Goal: Transaction & Acquisition: Download file/media

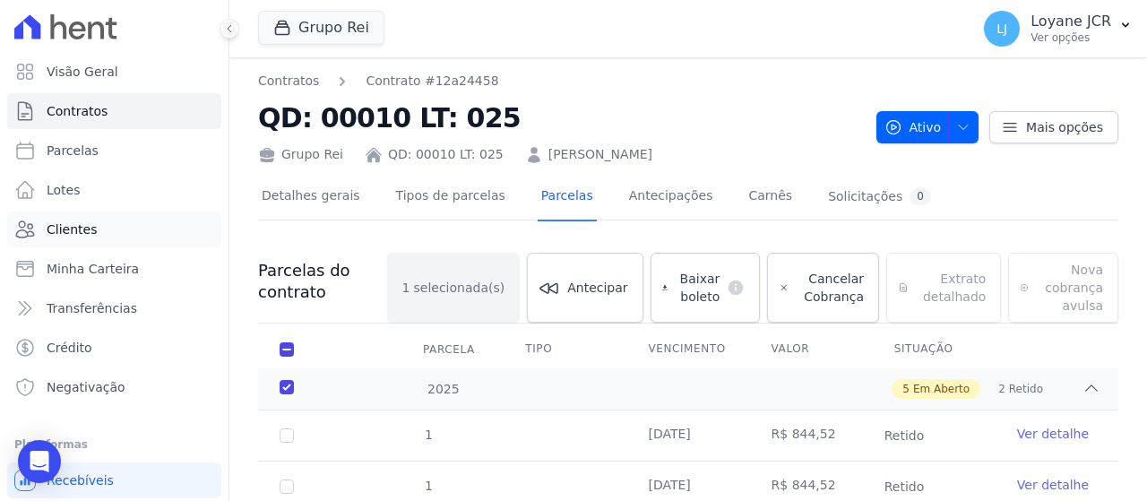
scroll to position [18, 0]
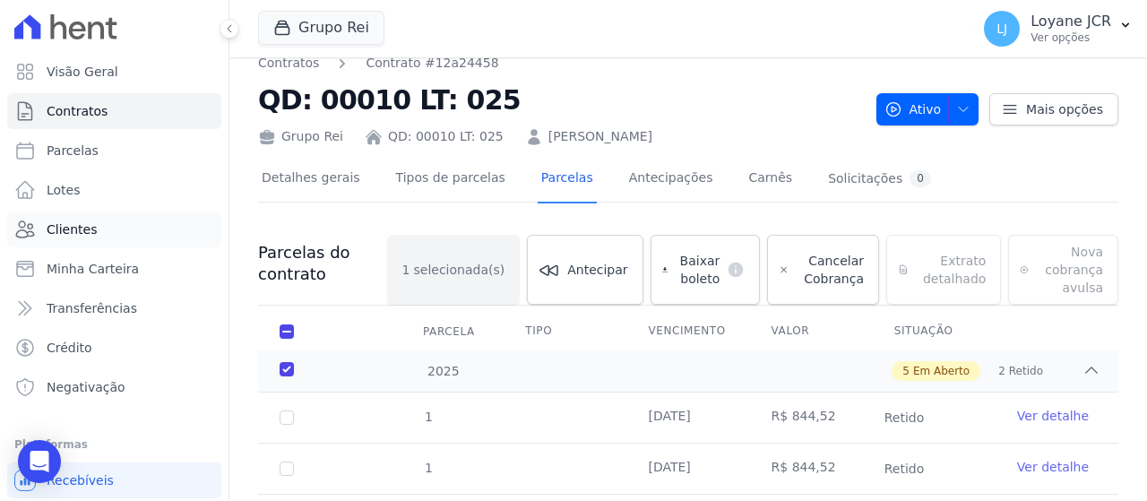
click at [67, 229] on span "Clientes" at bounding box center [72, 229] width 50 height 18
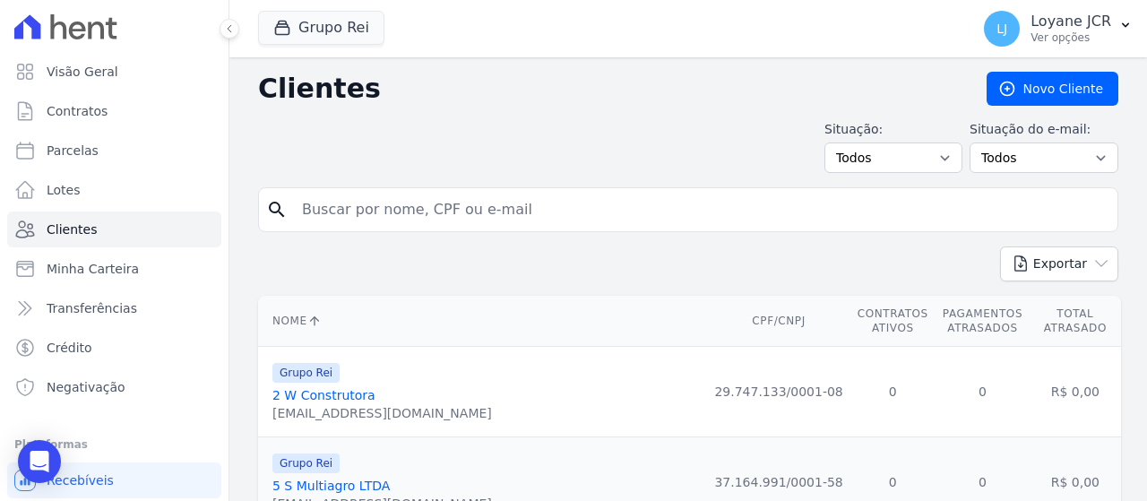
click at [349, 226] on div "search" at bounding box center [688, 209] width 860 height 45
paste input "[PERSON_NAME]"
type input "[PERSON_NAME]"
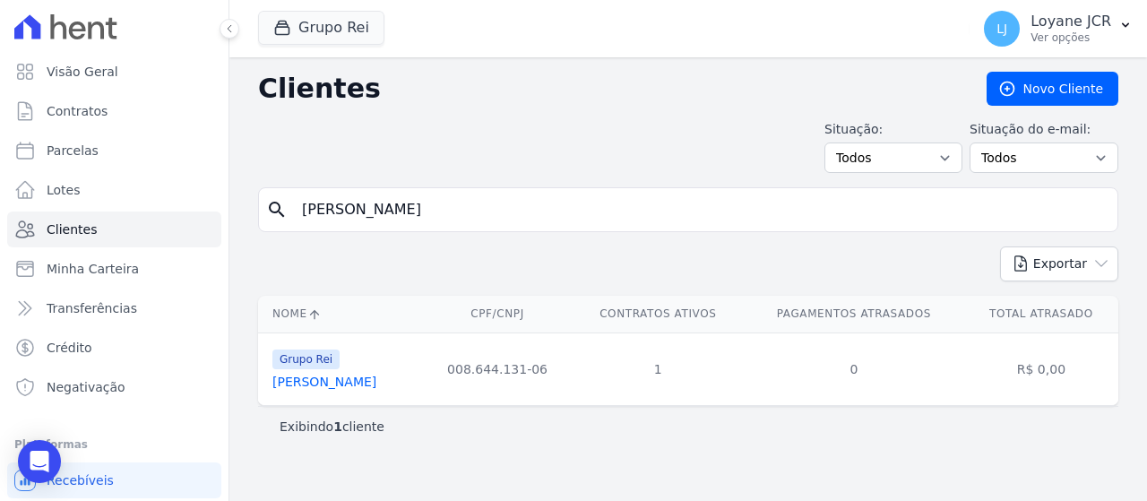
click at [351, 387] on link "[PERSON_NAME]" at bounding box center [324, 381] width 104 height 14
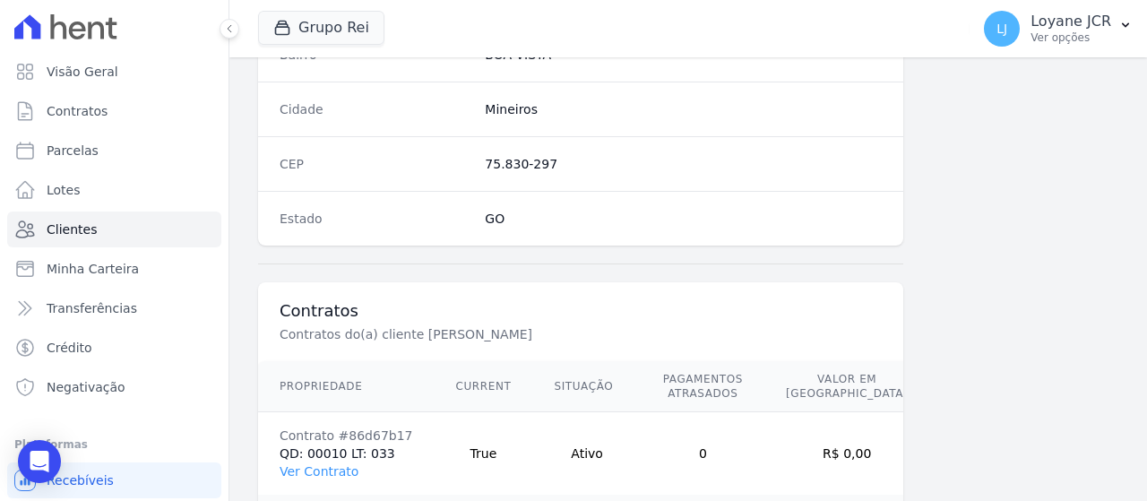
scroll to position [1263, 0]
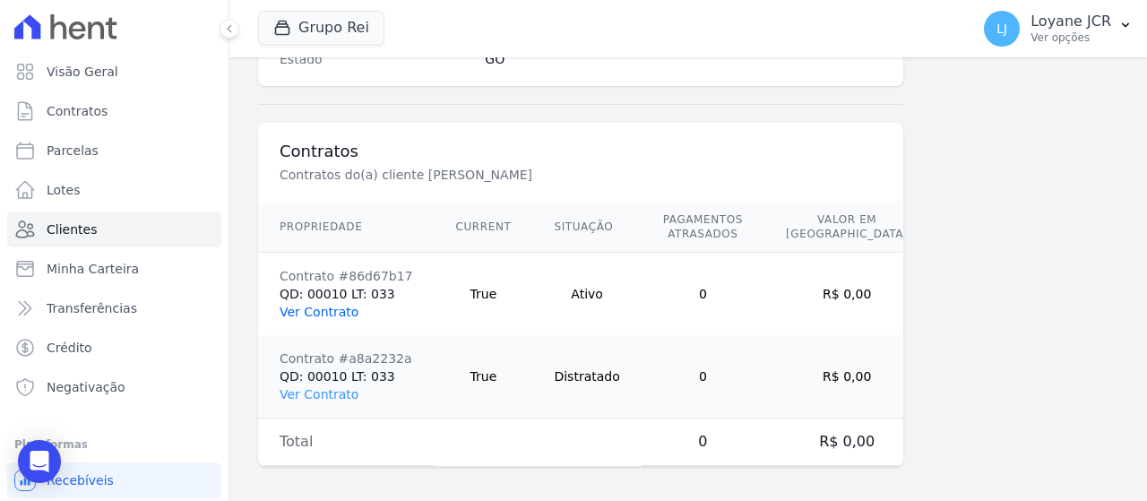
click at [299, 305] on link "Ver Contrato" at bounding box center [318, 312] width 79 height 14
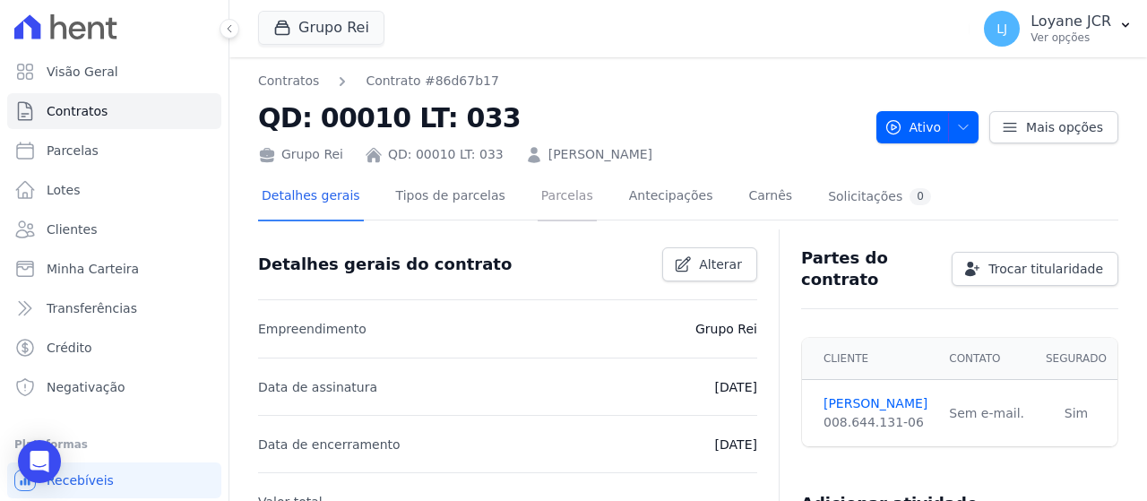
click at [537, 191] on link "Parcelas" at bounding box center [566, 197] width 59 height 47
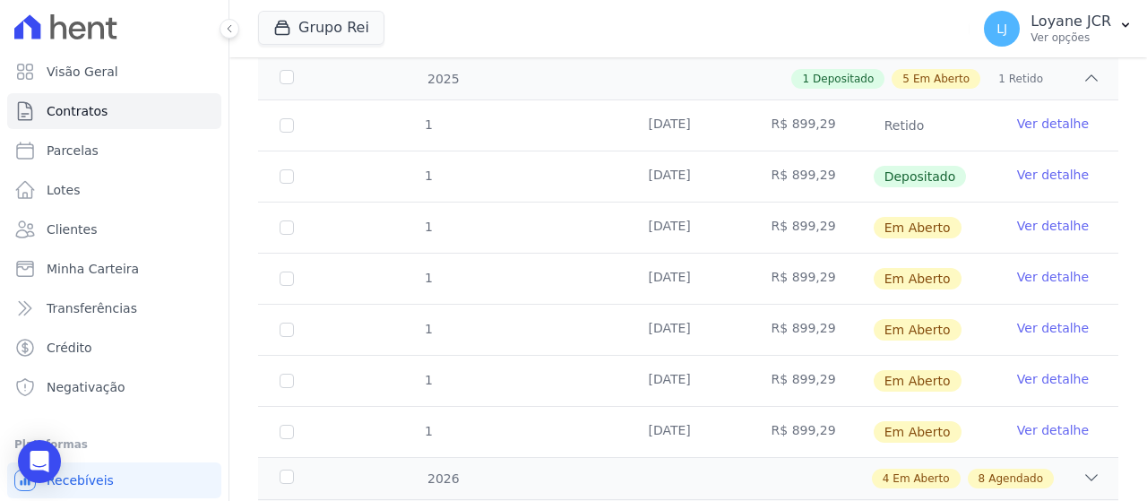
scroll to position [287, 0]
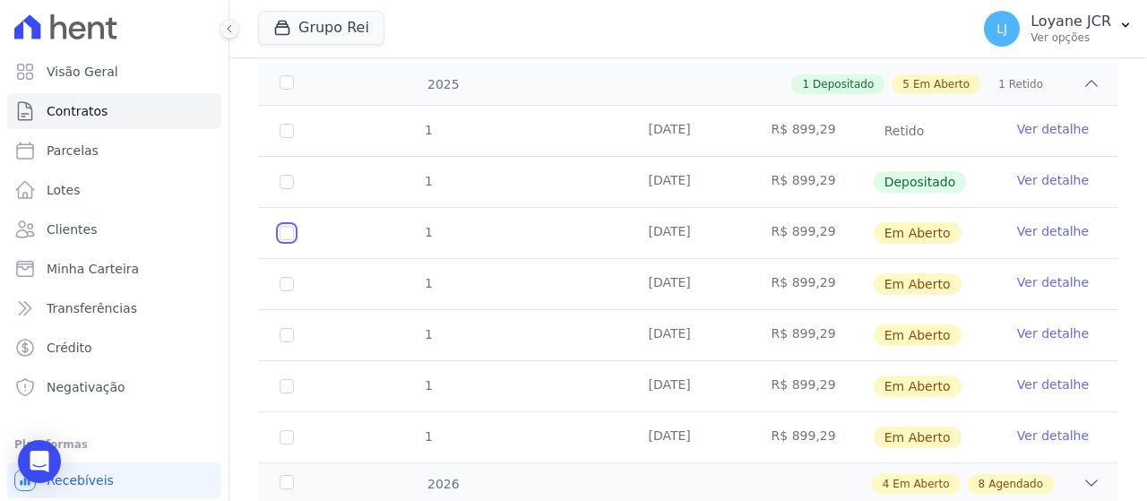
click at [285, 235] on input "checkbox" at bounding box center [286, 233] width 14 height 14
checkbox input "true"
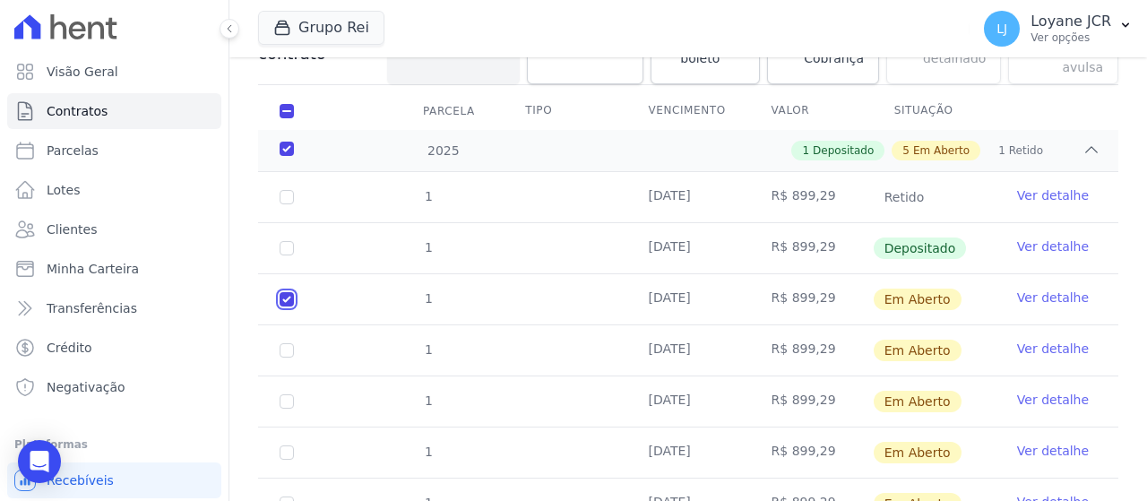
scroll to position [125, 0]
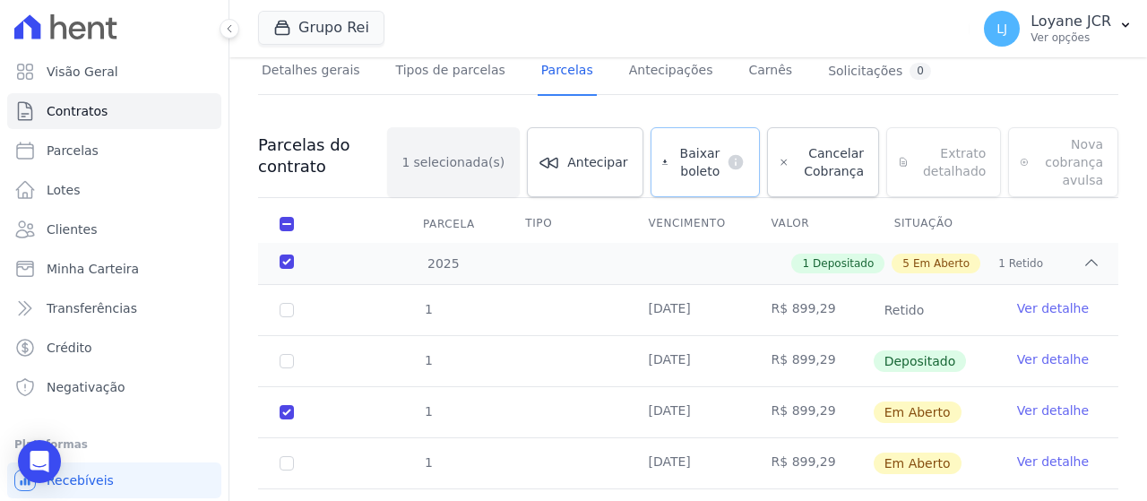
click at [684, 154] on span "Baixar boleto" at bounding box center [697, 162] width 45 height 36
